Goal: Task Accomplishment & Management: Complete application form

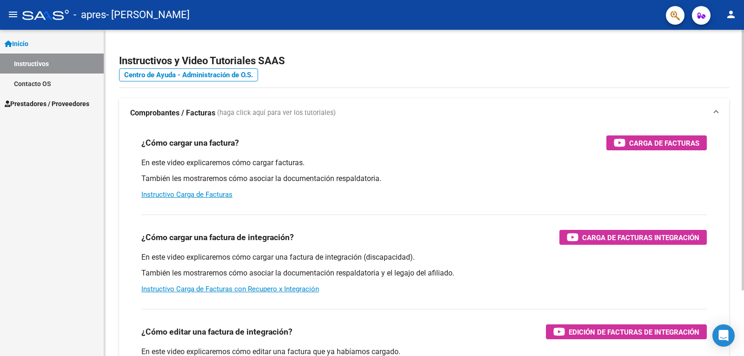
scroll to position [82, 0]
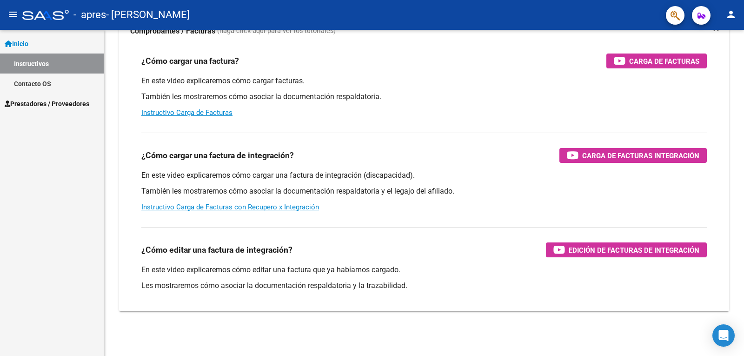
click at [27, 102] on span "Prestadores / Proveedores" at bounding box center [47, 104] width 85 height 10
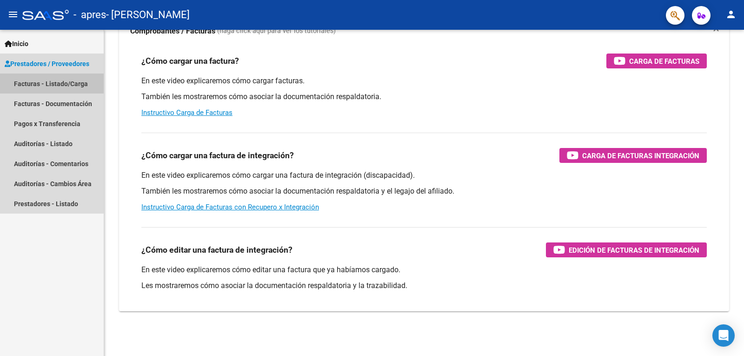
click at [32, 82] on link "Facturas - Listado/Carga" at bounding box center [52, 83] width 104 height 20
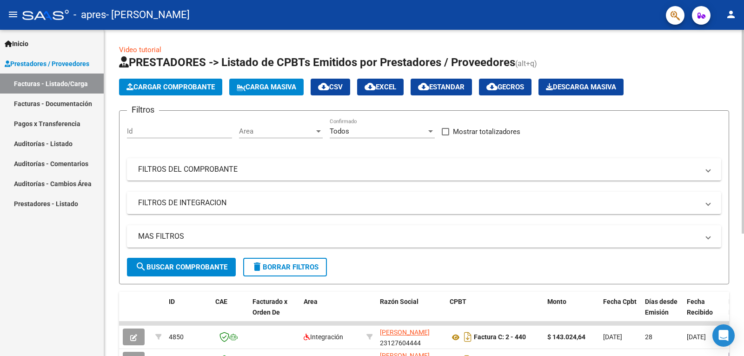
click at [164, 88] on span "Cargar Comprobante" at bounding box center [170, 87] width 88 height 8
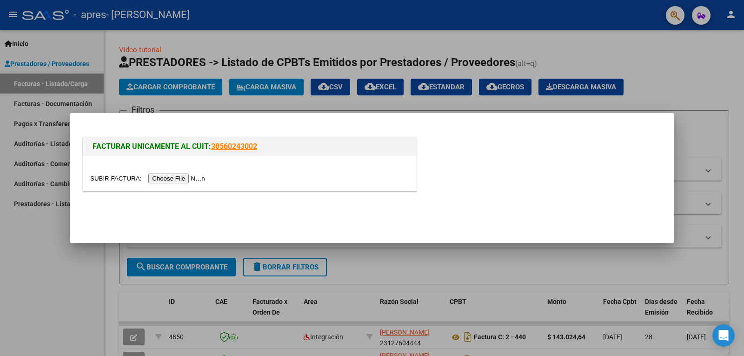
click at [189, 178] on input "file" at bounding box center [149, 178] width 118 height 10
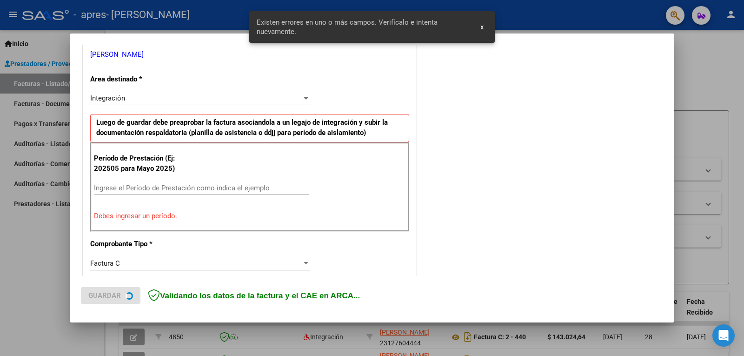
scroll to position [191, 0]
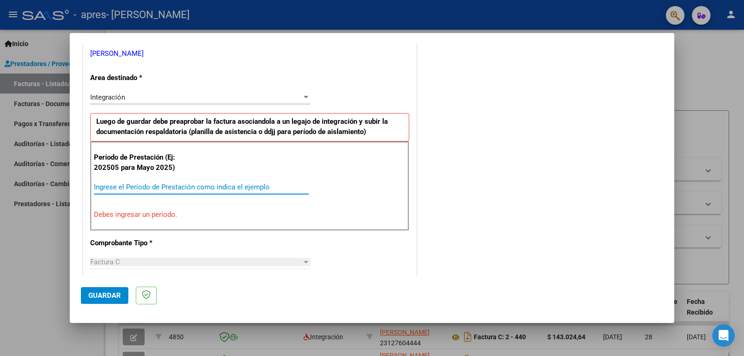
click at [94, 185] on input "Ingrese el Período de Prestación como indica el ejemplo" at bounding box center [201, 187] width 215 height 8
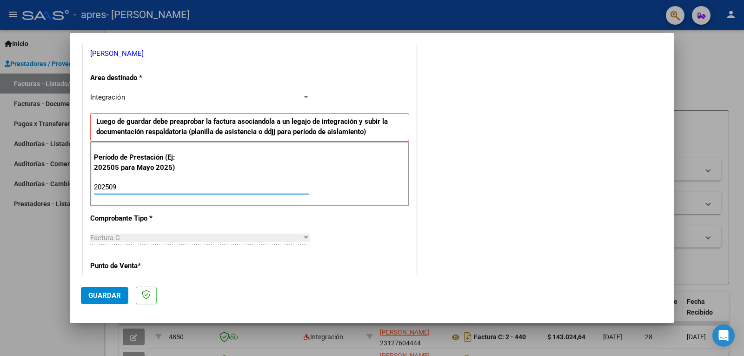
type input "202509"
click at [102, 295] on span "Guardar" at bounding box center [104, 295] width 33 height 8
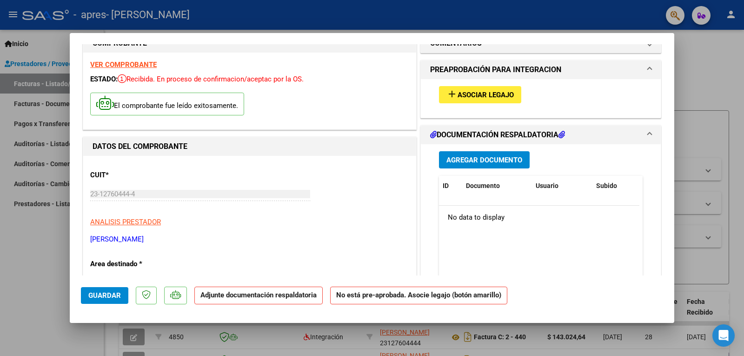
scroll to position [0, 0]
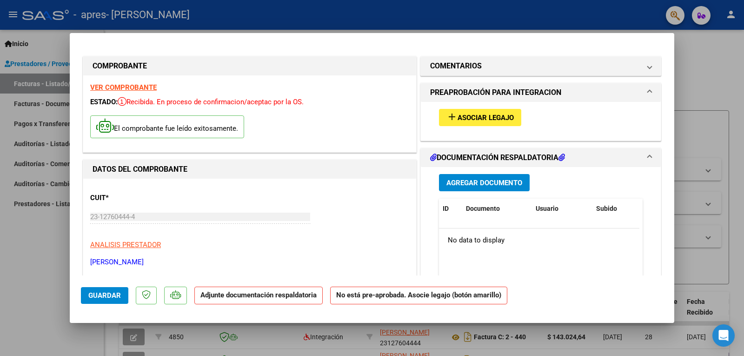
click at [475, 117] on span "Asociar Legajo" at bounding box center [486, 117] width 56 height 8
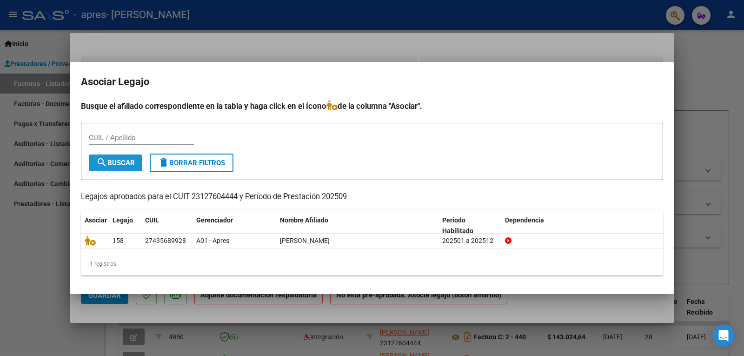
click at [106, 161] on mat-icon "search" at bounding box center [101, 162] width 11 height 11
click at [108, 139] on input "CUIL / Apellido" at bounding box center [141, 137] width 105 height 8
type input "CASTILLA MELINA"
click at [113, 167] on button "search Buscar" at bounding box center [115, 162] width 53 height 17
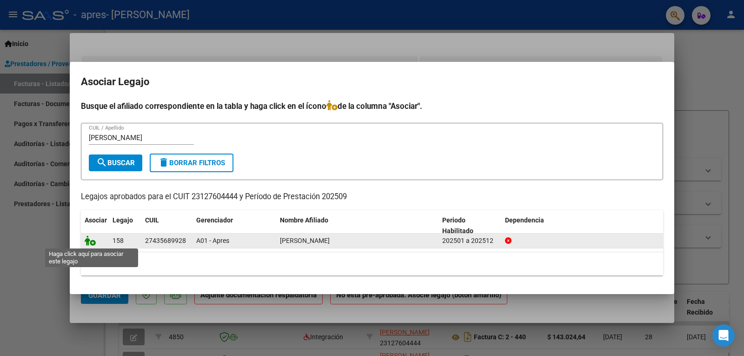
click at [90, 245] on icon at bounding box center [90, 240] width 11 height 10
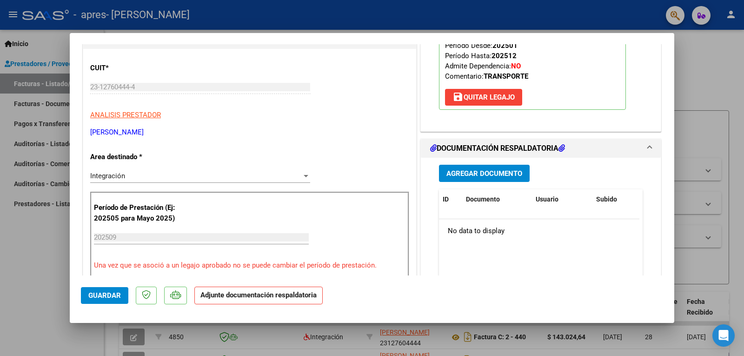
scroll to position [139, 0]
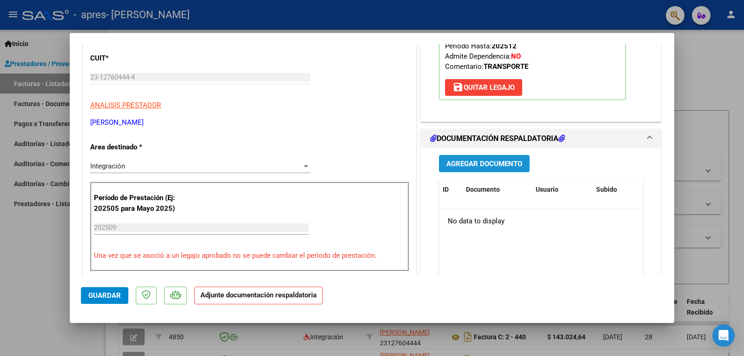
click at [483, 163] on span "Agregar Documento" at bounding box center [484, 163] width 76 height 8
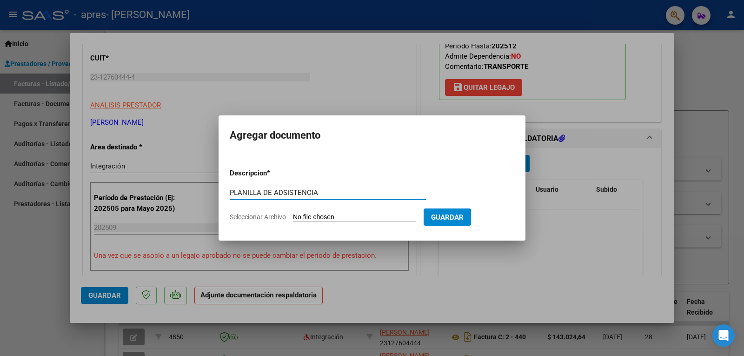
click at [282, 192] on input "PLANILLA DE ADSISTENCIA" at bounding box center [328, 192] width 196 height 8
type input "PLANILLA DE ASISTENCIA"
click at [464, 213] on span "Guardar" at bounding box center [447, 217] width 33 height 8
click at [253, 214] on span "Seleccionar Archivo" at bounding box center [258, 216] width 56 height 7
click at [293, 214] on input "Seleccionar Archivo" at bounding box center [354, 217] width 123 height 9
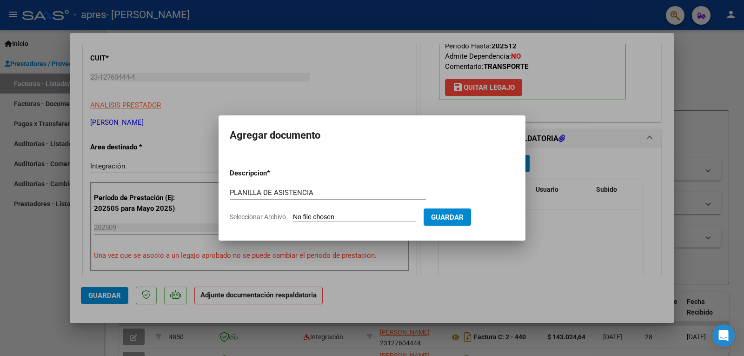
type input "C:\fakepath\ASIST CASTILLA Melina 09 2025 .pdf"
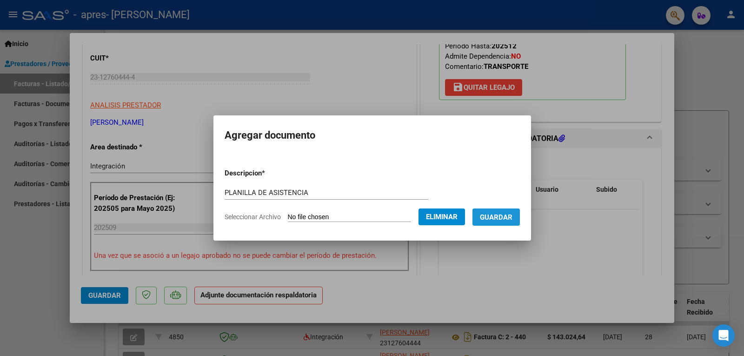
click at [507, 218] on span "Guardar" at bounding box center [496, 217] width 33 height 8
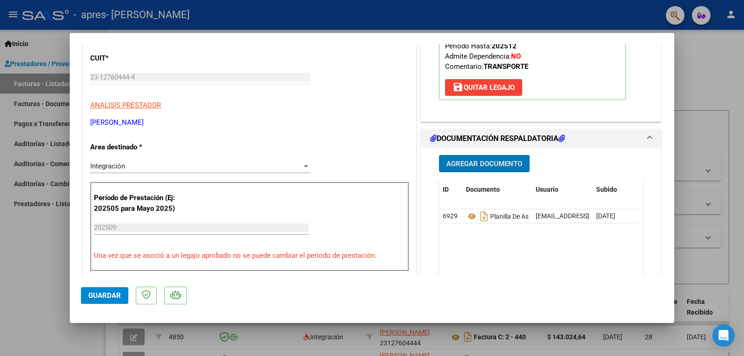
click at [98, 299] on span "Guardar" at bounding box center [104, 295] width 33 height 8
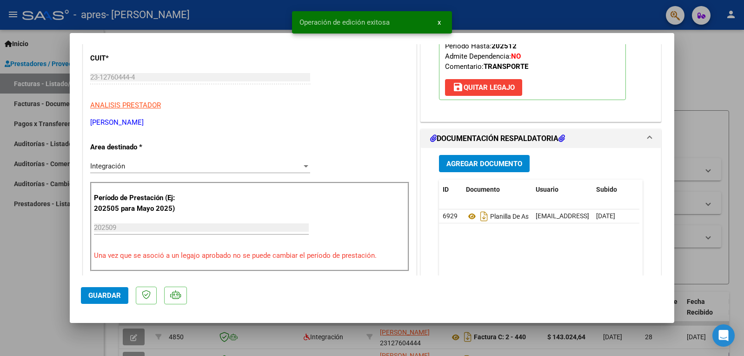
click at [438, 20] on span "x" at bounding box center [439, 22] width 3 height 8
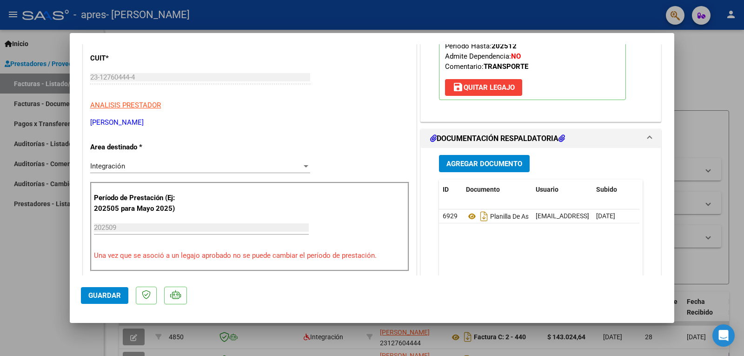
scroll to position [0, 0]
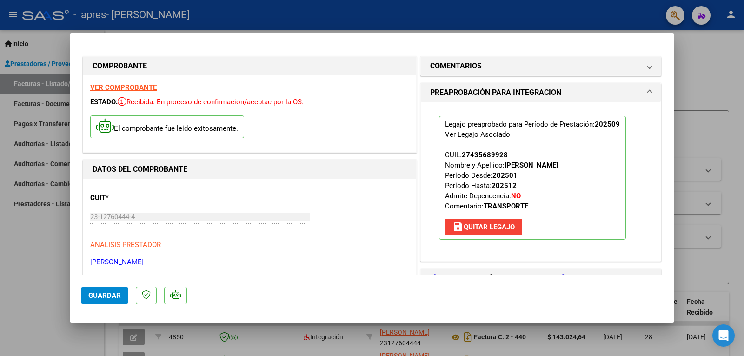
click at [106, 293] on span "Guardar" at bounding box center [104, 295] width 33 height 8
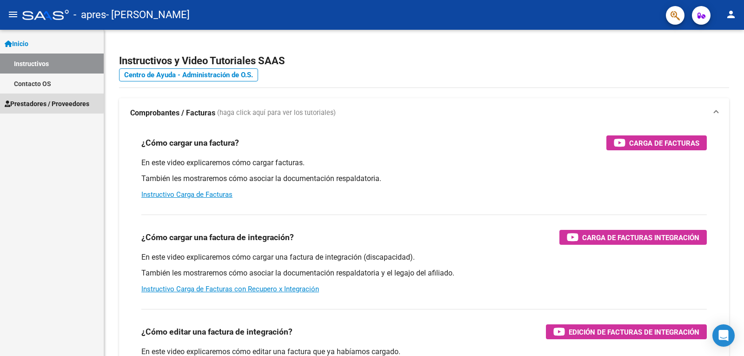
click at [30, 101] on span "Prestadores / Proveedores" at bounding box center [47, 104] width 85 height 10
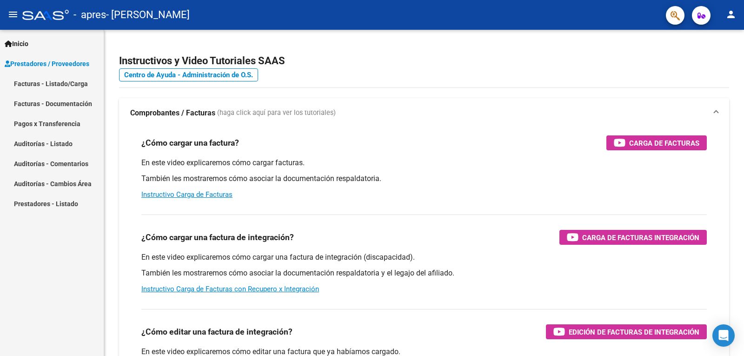
click at [60, 84] on link "Facturas - Listado/Carga" at bounding box center [52, 83] width 104 height 20
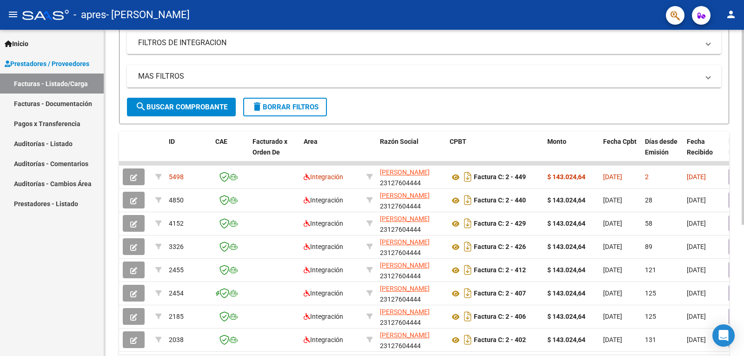
scroll to position [219, 0]
